Goal: Book appointment/travel/reservation

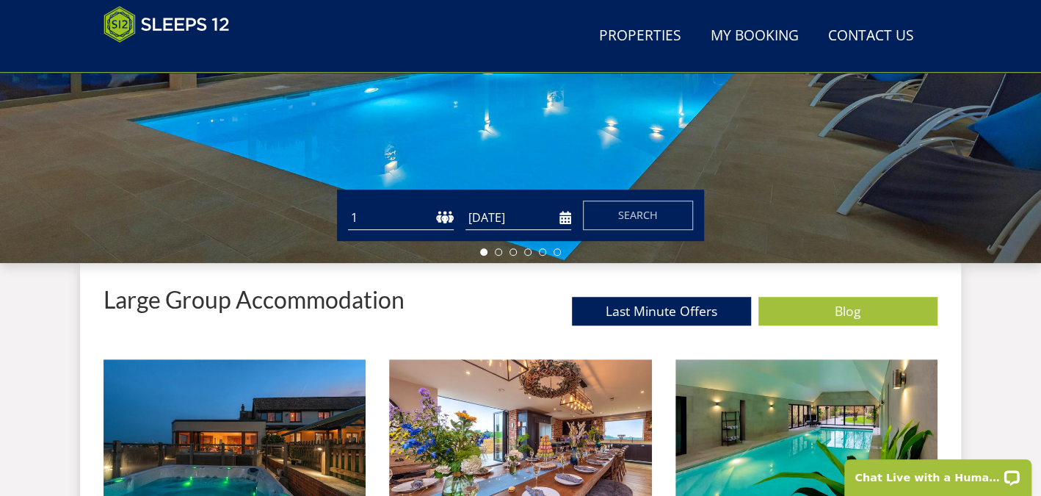
scroll to position [377, 0]
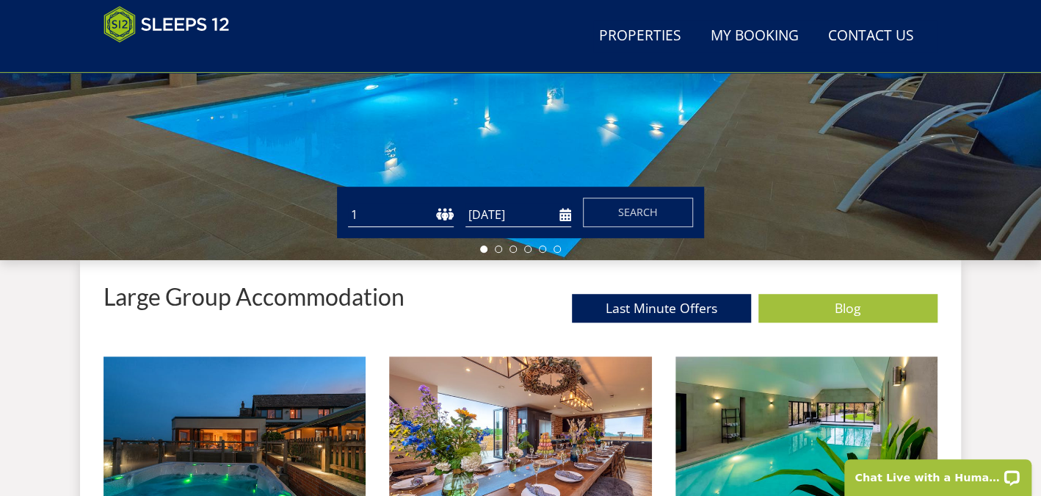
click at [397, 217] on select "1 2 3 4 5 6 7 8 9 10 11 12 13 14 15 16 17 18 19 20 21 22 23 24 25 26 27 28 29 3…" at bounding box center [401, 215] width 106 height 24
select select "12"
click at [348, 203] on select "1 2 3 4 5 6 7 8 9 10 11 12 13 14 15 16 17 18 19 20 21 22 23 24 25 26 27 28 29 3…" at bounding box center [401, 215] width 106 height 24
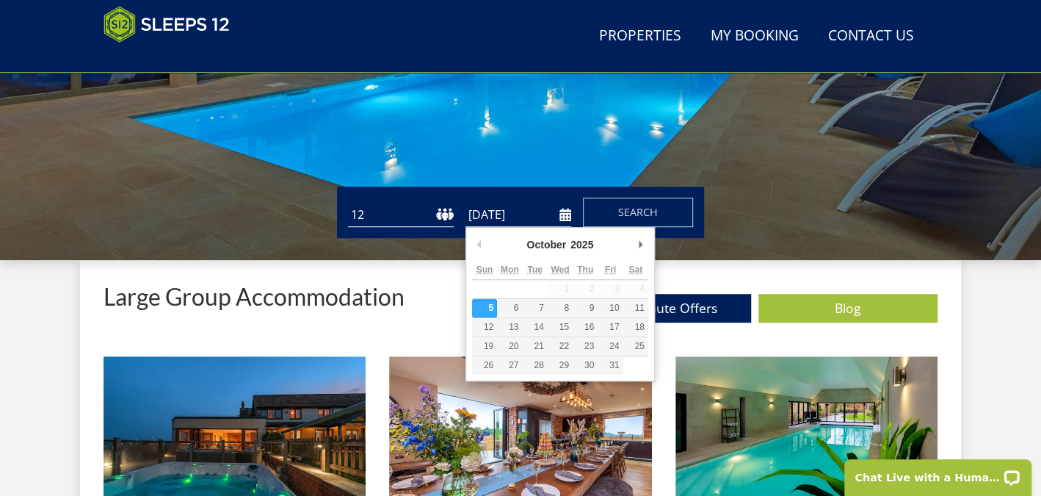
click at [558, 213] on input "[DATE]" at bounding box center [518, 215] width 106 height 24
type input "[DATE]"
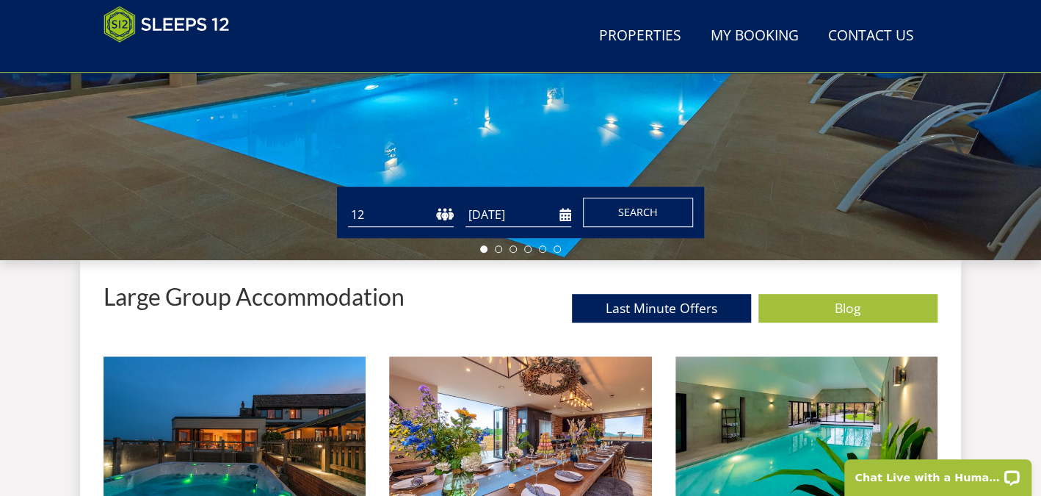
click at [638, 209] on span "Search" at bounding box center [638, 212] width 40 height 14
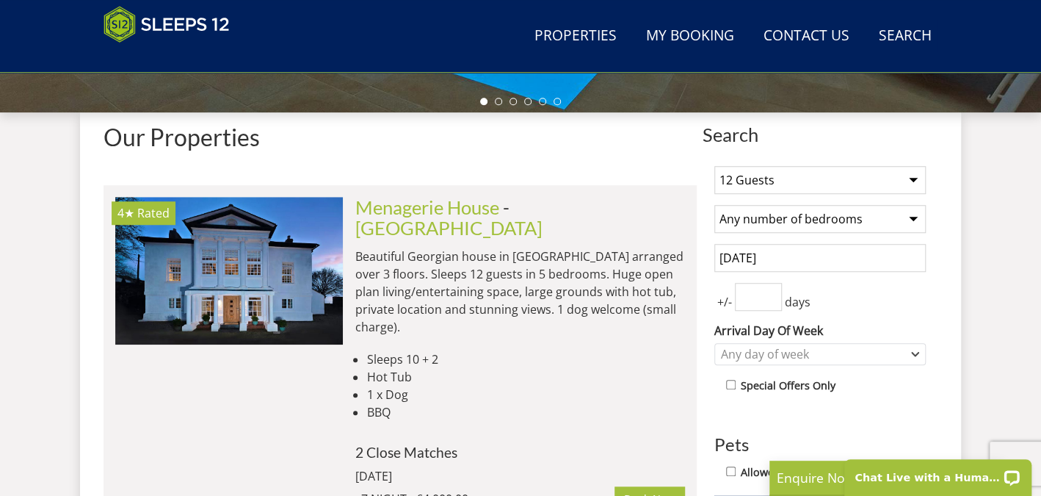
scroll to position [571, 0]
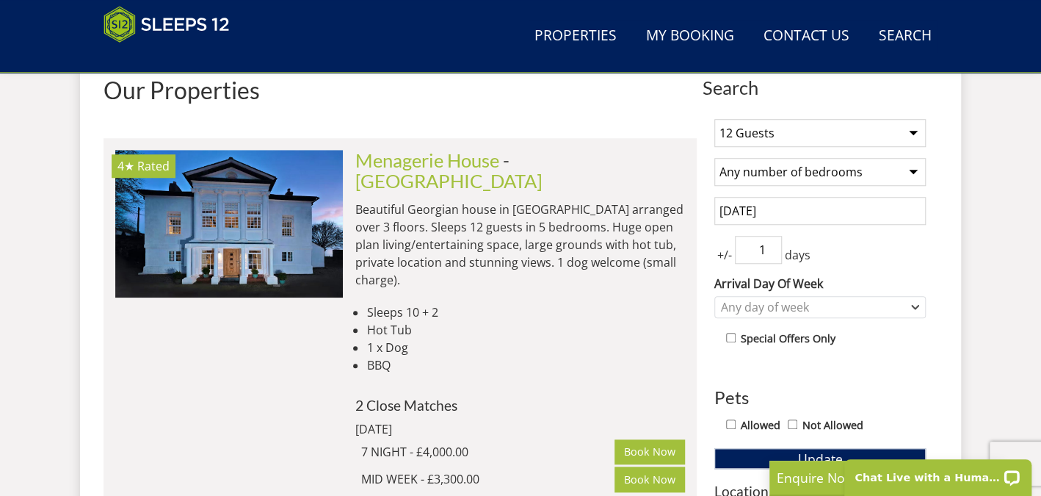
click at [771, 241] on input "1" at bounding box center [758, 250] width 47 height 28
type input "2"
click at [771, 241] on input "2" at bounding box center [758, 250] width 47 height 28
click at [728, 422] on input "Allowed" at bounding box center [731, 424] width 10 height 10
checkbox input "true"
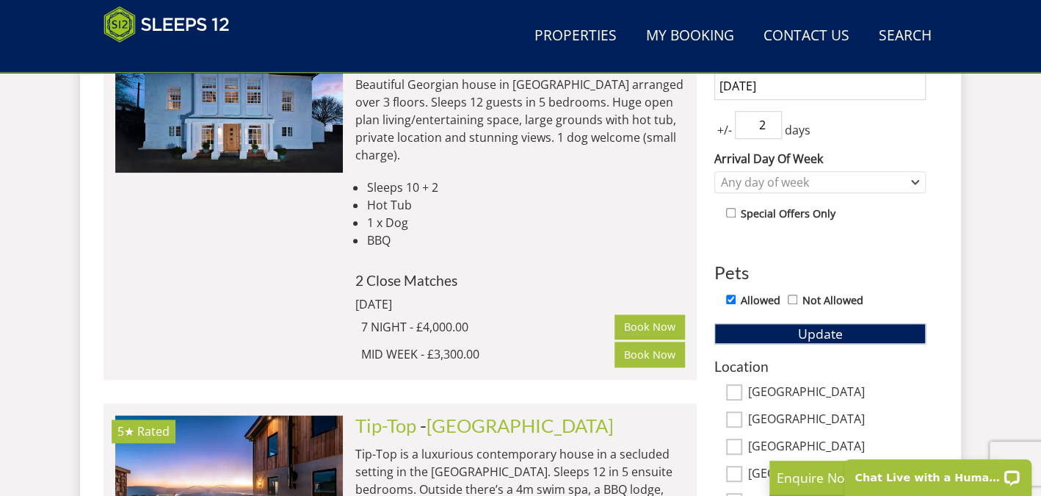
scroll to position [728, 0]
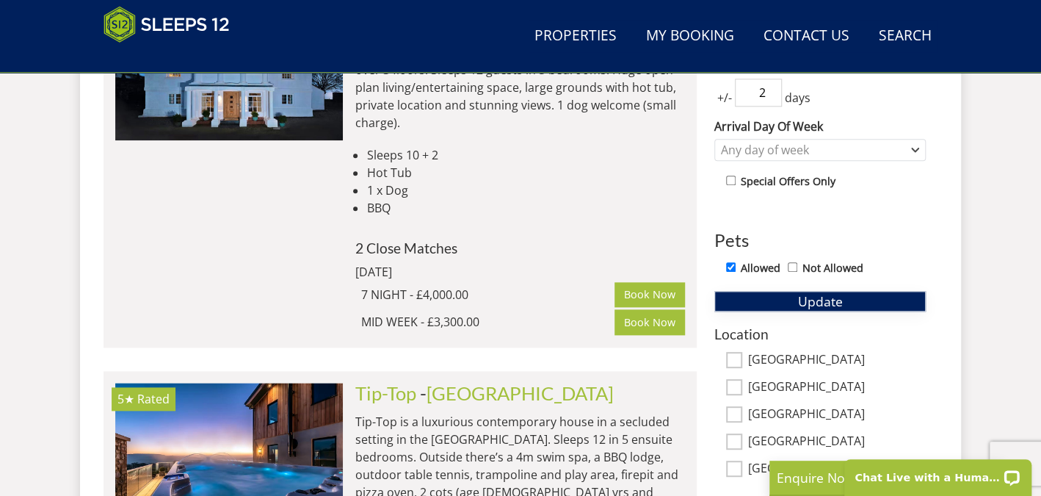
click at [819, 295] on span "Update" at bounding box center [820, 301] width 45 height 18
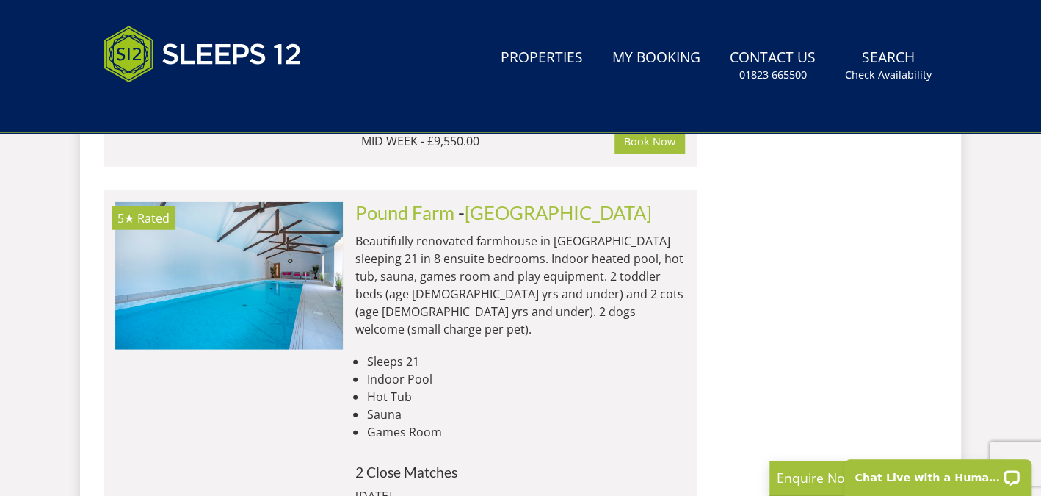
scroll to position [0, 0]
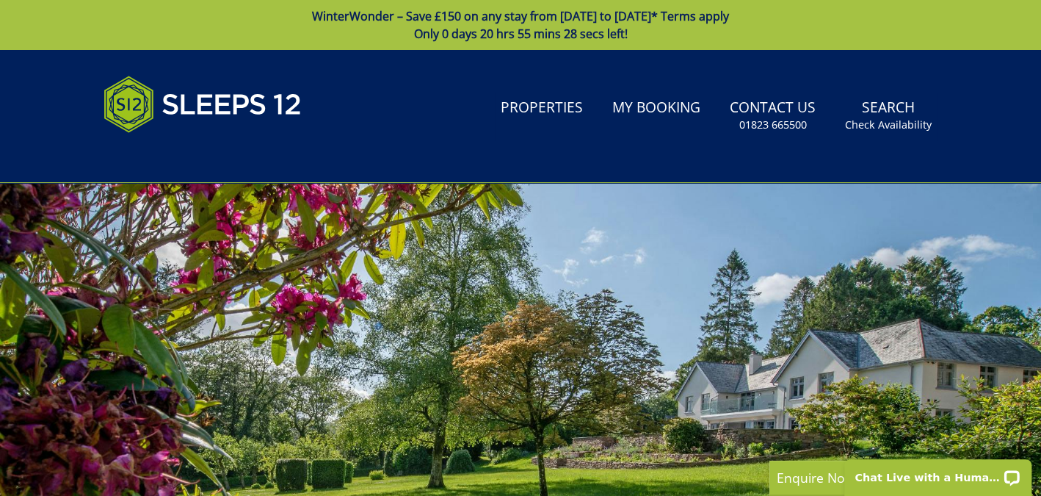
select select "12"
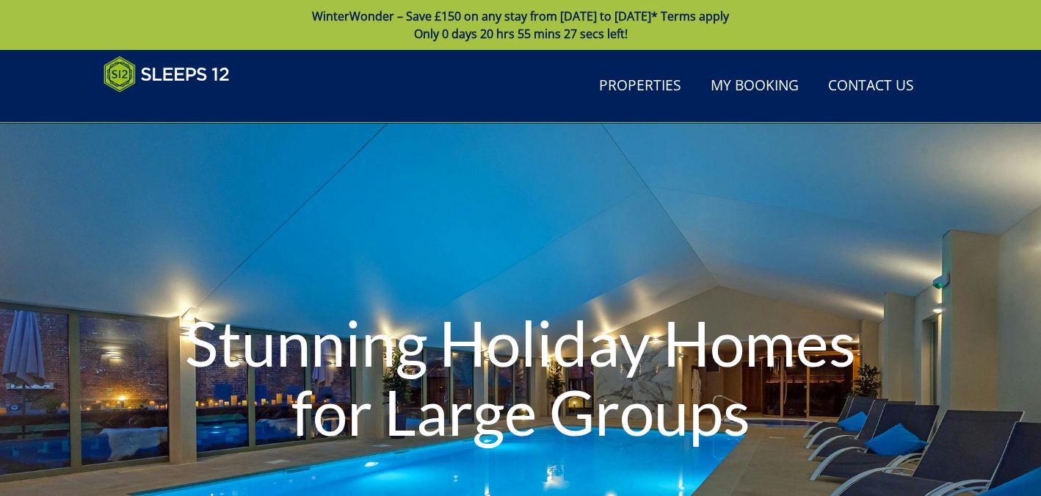
scroll to position [377, 0]
